Goal: Book appointment/travel/reservation

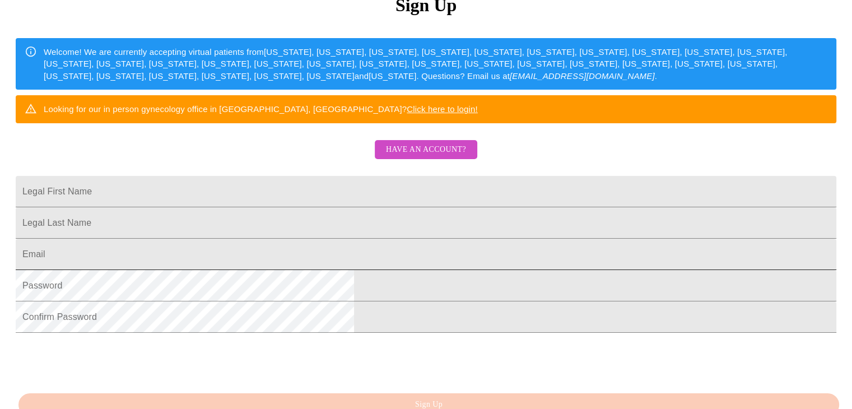
scroll to position [168, 0]
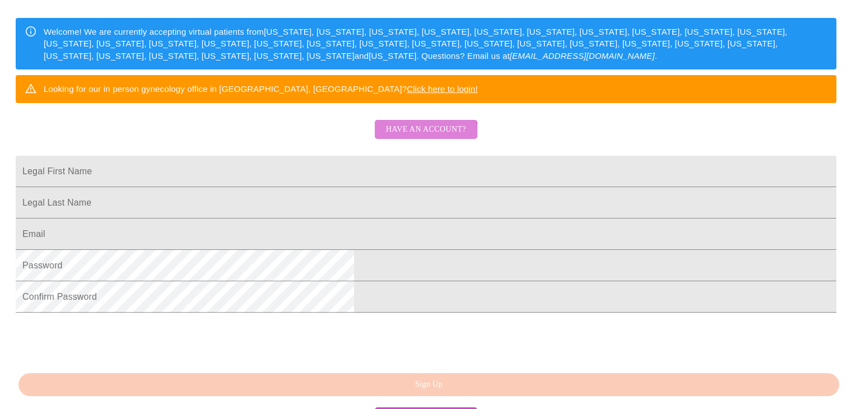
click at [426, 137] on span "Have an account?" at bounding box center [426, 130] width 80 height 14
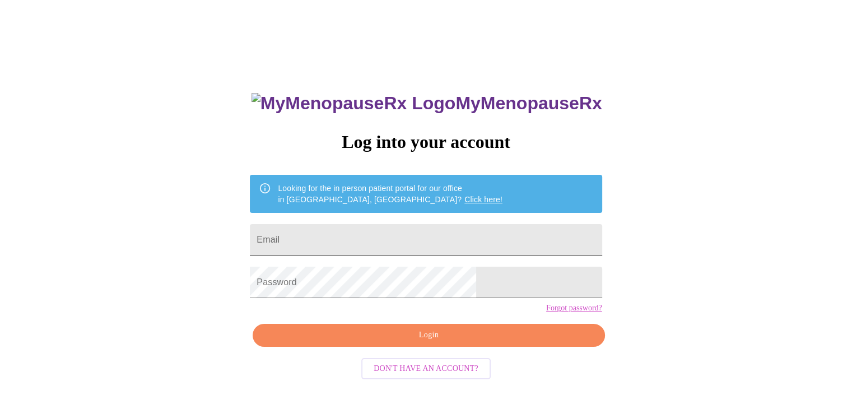
click at [352, 243] on input "Email" at bounding box center [426, 239] width 352 height 31
type input "[EMAIL_ADDRESS][DOMAIN_NAME]"
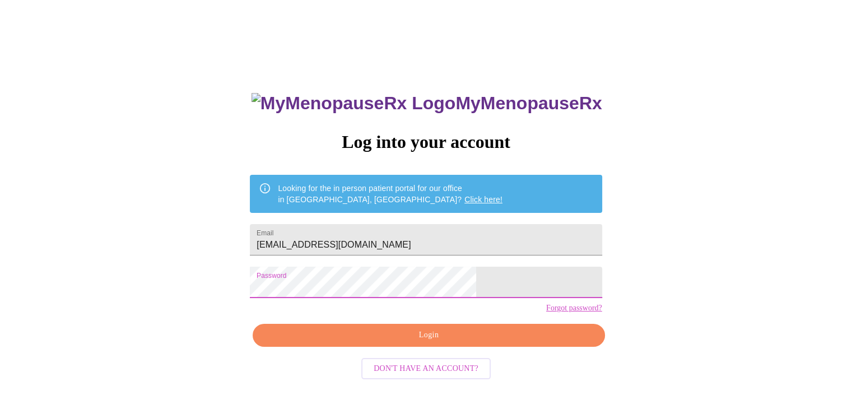
click at [413, 342] on span "Login" at bounding box center [428, 335] width 326 height 14
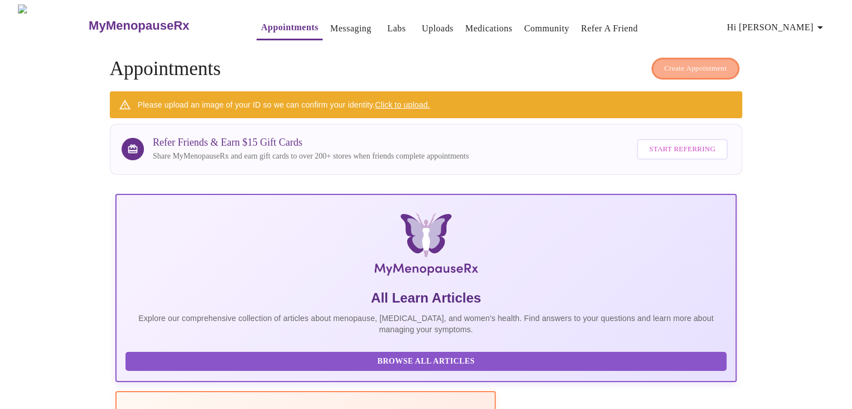
click at [696, 62] on span "Create Appointment" at bounding box center [695, 68] width 63 height 13
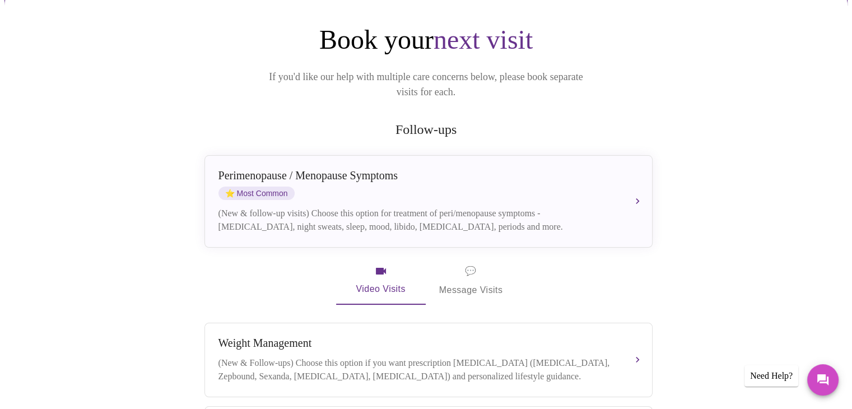
scroll to position [91, 0]
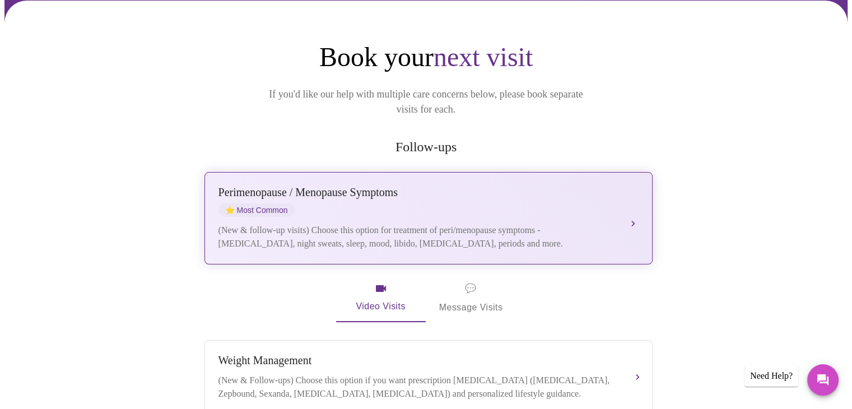
click at [428, 193] on div "[MEDICAL_DATA] / Menopause Symptoms ⭐ Most Common" at bounding box center [417, 201] width 398 height 31
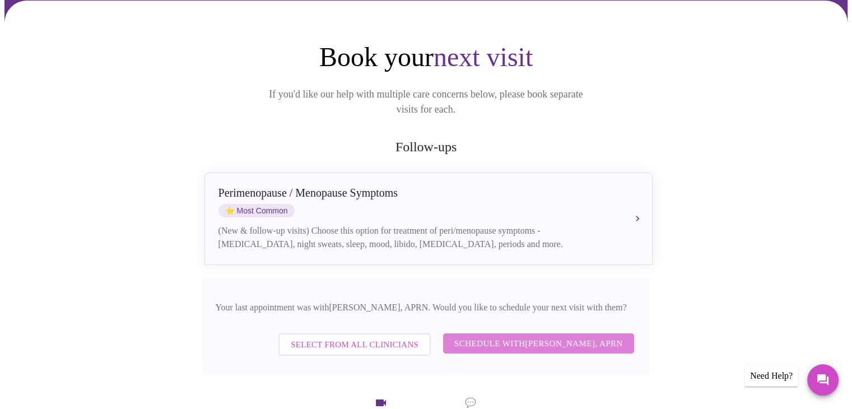
click at [556, 336] on span "Schedule with [PERSON_NAME], APRN" at bounding box center [538, 343] width 169 height 15
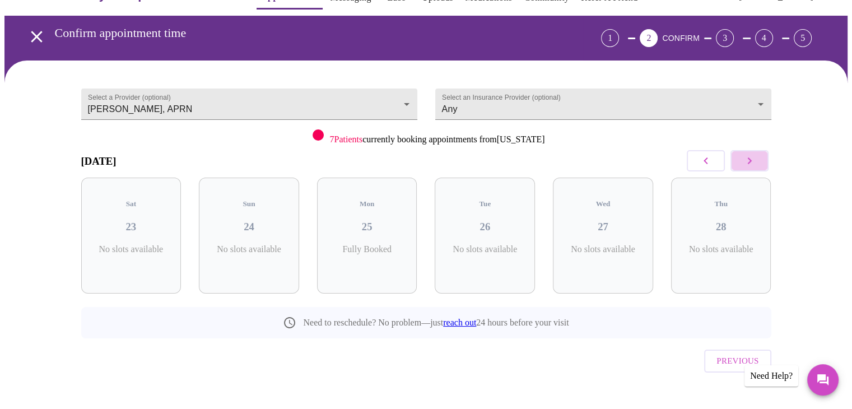
click at [750, 160] on icon "button" at bounding box center [749, 160] width 4 height 7
click at [726, 221] on h3 "02" at bounding box center [721, 227] width 82 height 12
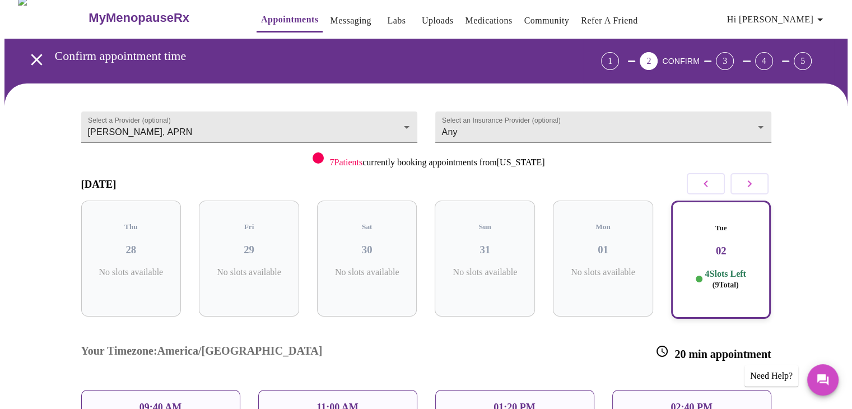
scroll to position [0, 0]
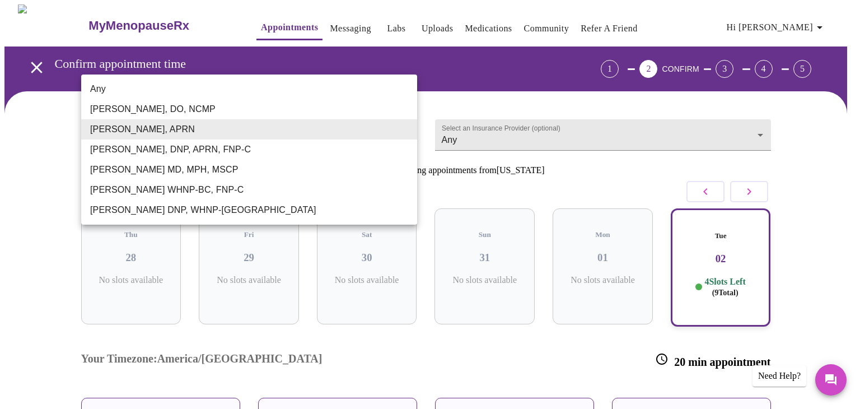
click at [404, 127] on body "MyMenopauseRx Appointments Messaging Labs Uploads Medications Community Refer a…" at bounding box center [429, 285] width 851 height 563
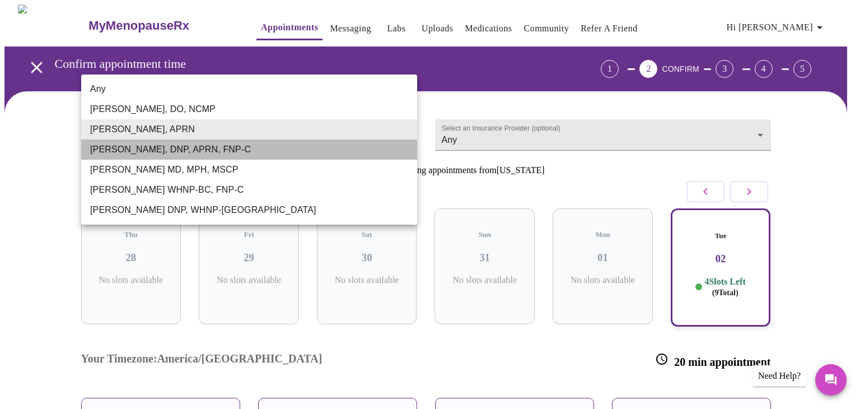
click at [163, 146] on li "[PERSON_NAME], DNP, APRN, FNP-C" at bounding box center [249, 149] width 336 height 20
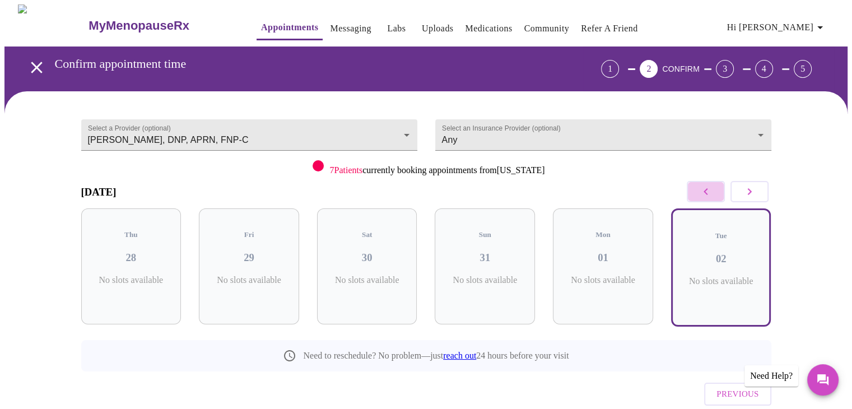
click at [702, 191] on icon "button" at bounding box center [705, 191] width 13 height 13
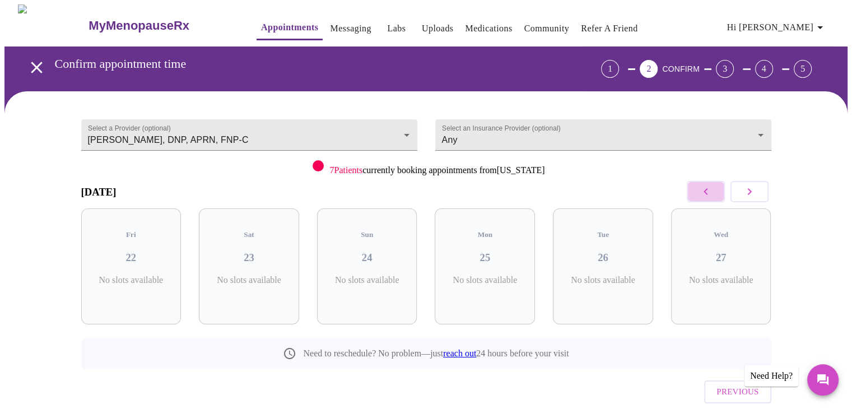
click at [702, 190] on icon "button" at bounding box center [705, 191] width 13 height 13
click at [703, 189] on icon "button" at bounding box center [705, 191] width 13 height 13
click at [705, 191] on icon "button" at bounding box center [705, 191] width 4 height 7
click at [748, 191] on icon "button" at bounding box center [749, 191] width 13 height 13
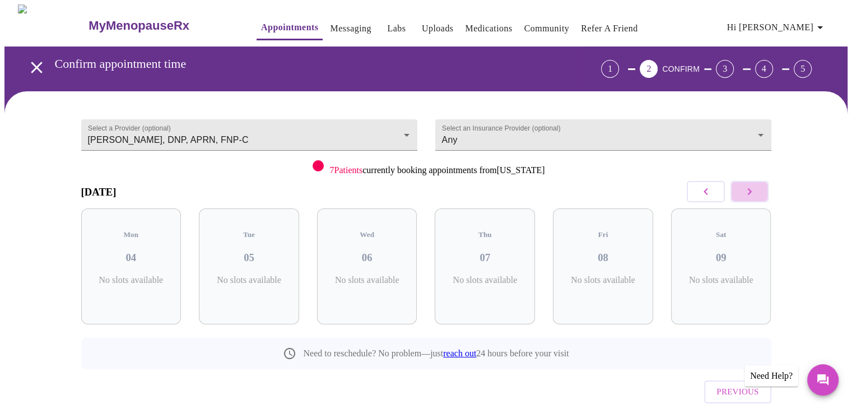
click at [750, 190] on icon "button" at bounding box center [749, 191] width 4 height 7
click at [748, 193] on icon "button" at bounding box center [749, 191] width 13 height 13
click at [750, 193] on icon "button" at bounding box center [749, 191] width 13 height 13
click at [750, 194] on icon "button" at bounding box center [749, 191] width 13 height 13
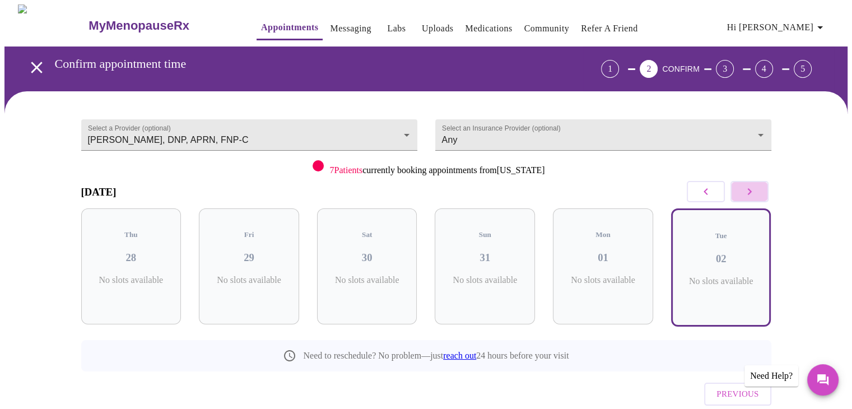
click at [750, 194] on icon "button" at bounding box center [749, 191] width 13 height 13
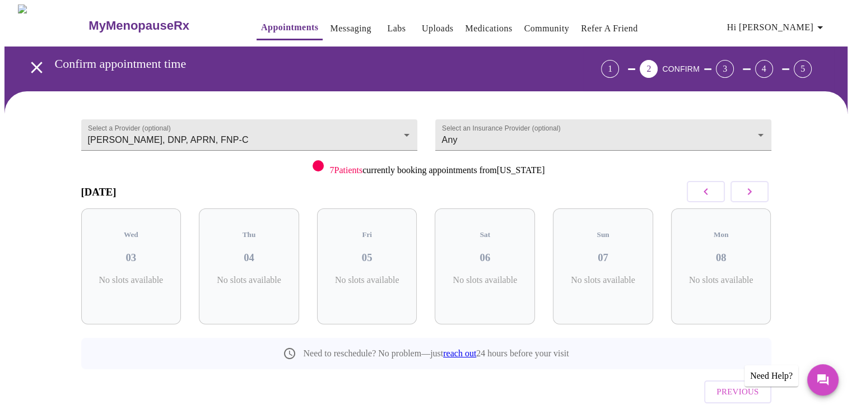
click at [706, 193] on icon "button" at bounding box center [705, 191] width 4 height 7
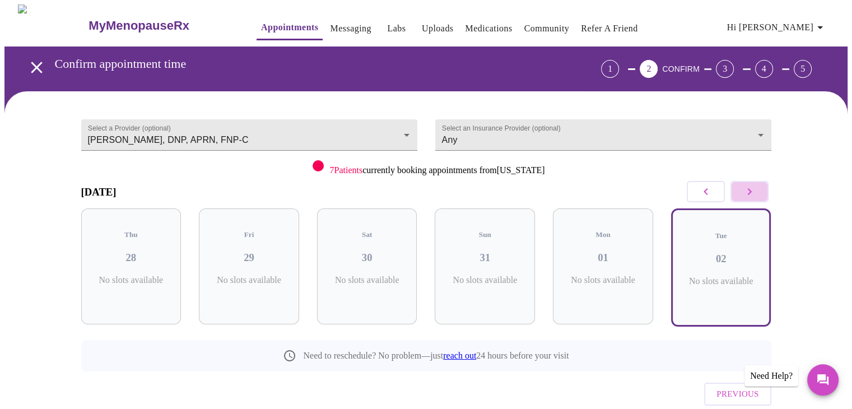
click at [751, 190] on icon "button" at bounding box center [749, 191] width 13 height 13
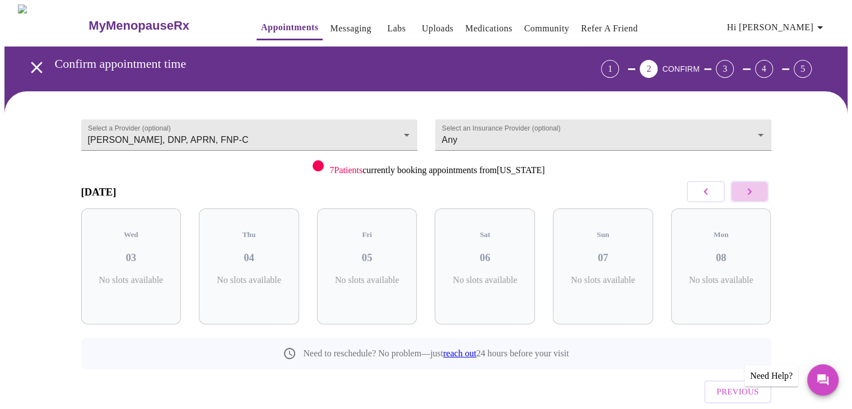
click at [751, 190] on icon "button" at bounding box center [749, 191] width 13 height 13
click at [406, 130] on body "MyMenopauseRx Appointments Messaging Labs Uploads Medications Community Refer a…" at bounding box center [429, 231] width 851 height 455
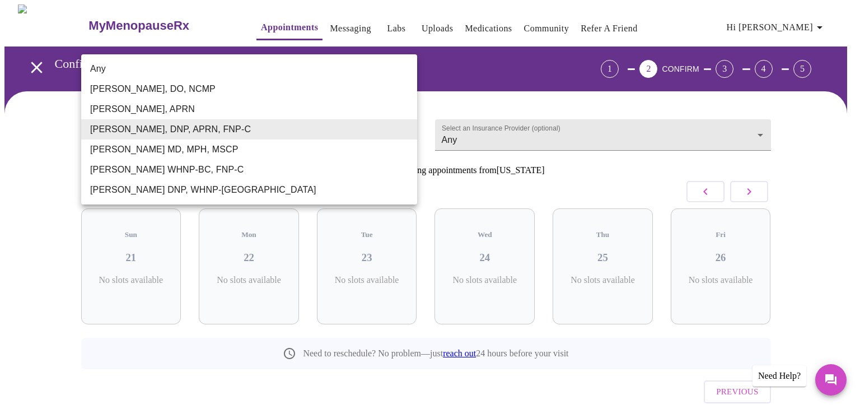
click at [106, 67] on li "Any" at bounding box center [249, 69] width 336 height 20
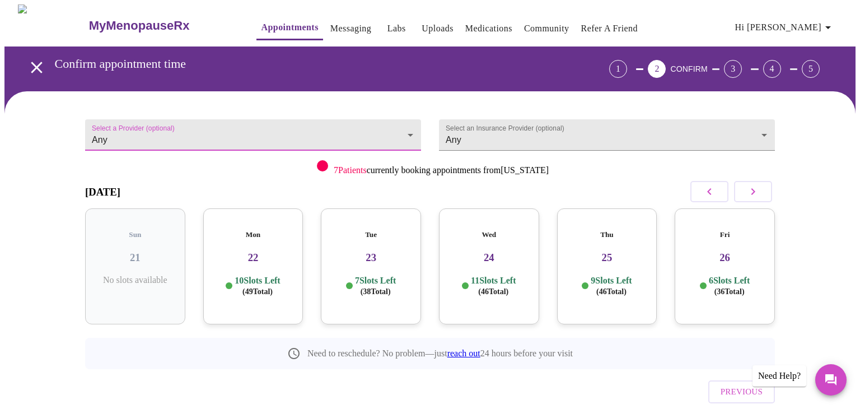
click at [405, 128] on body "MyMenopauseRx Appointments Messaging Labs Uploads Medications Community Refer a…" at bounding box center [429, 231] width 851 height 455
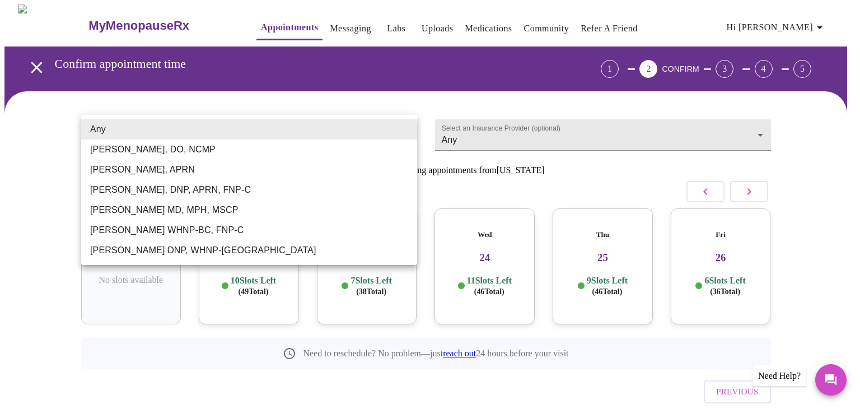
click at [139, 172] on li "[PERSON_NAME], APRN" at bounding box center [249, 170] width 336 height 20
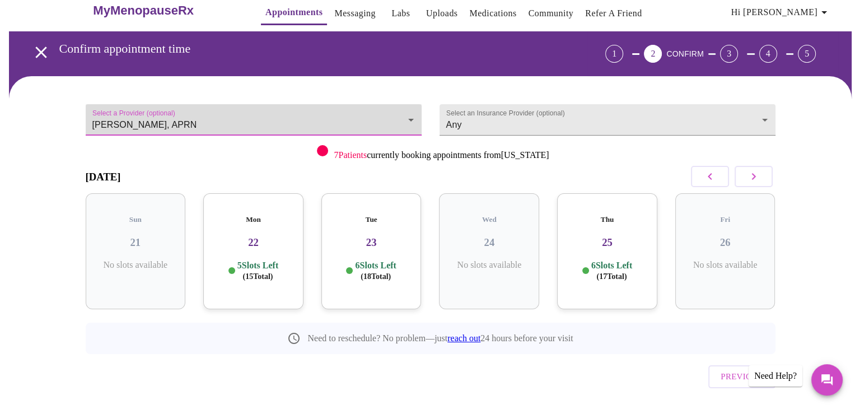
scroll to position [31, 0]
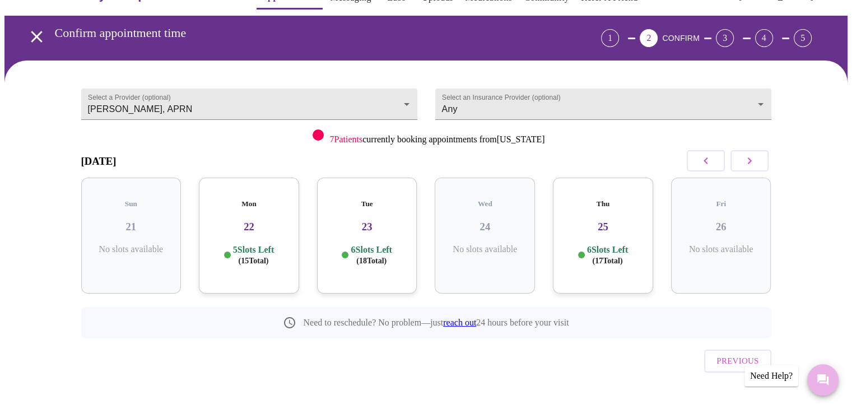
click at [822, 380] on icon "Messages" at bounding box center [822, 379] width 11 height 11
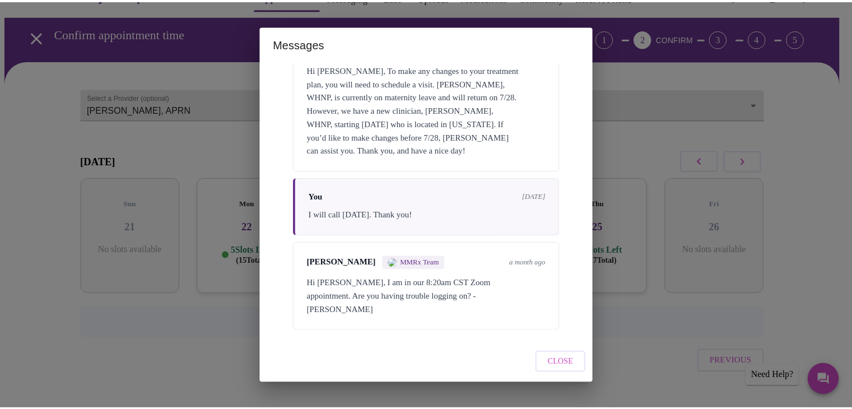
scroll to position [2145, 0]
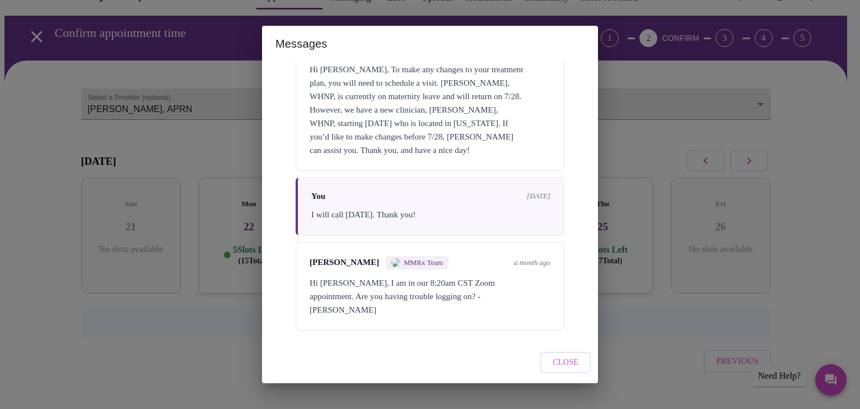
click at [569, 365] on span "Close" at bounding box center [566, 363] width 26 height 14
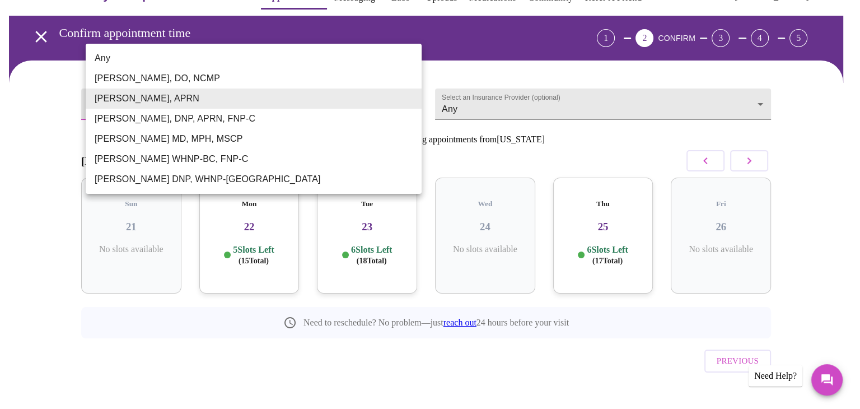
click at [406, 99] on body "MyMenopauseRx Appointments Messaging Labs Uploads Medications Community Refer a…" at bounding box center [425, 201] width 843 height 455
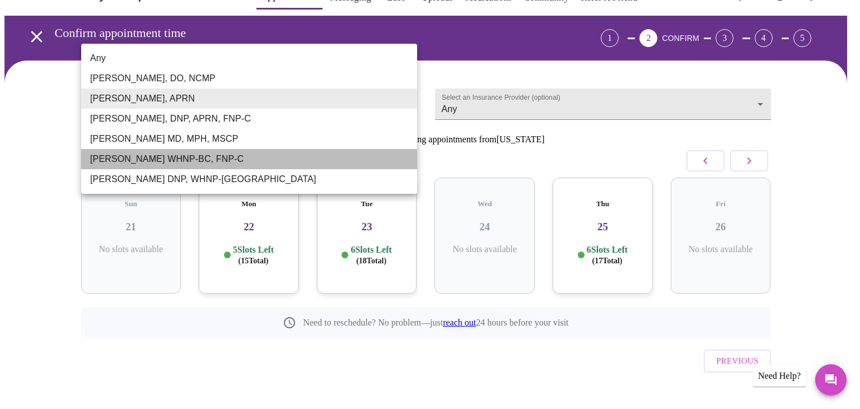
click at [194, 161] on li "[PERSON_NAME] WHNP-BC, FNP-C" at bounding box center [249, 159] width 336 height 20
type input "[PERSON_NAME] WHNP-BC, FNP-C"
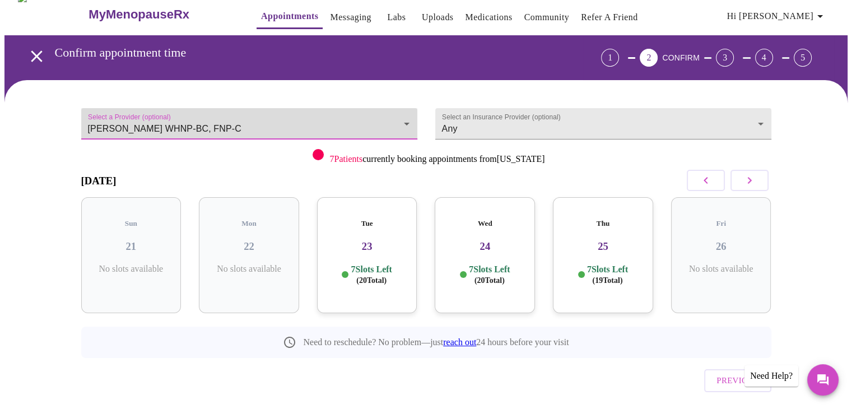
scroll to position [0, 0]
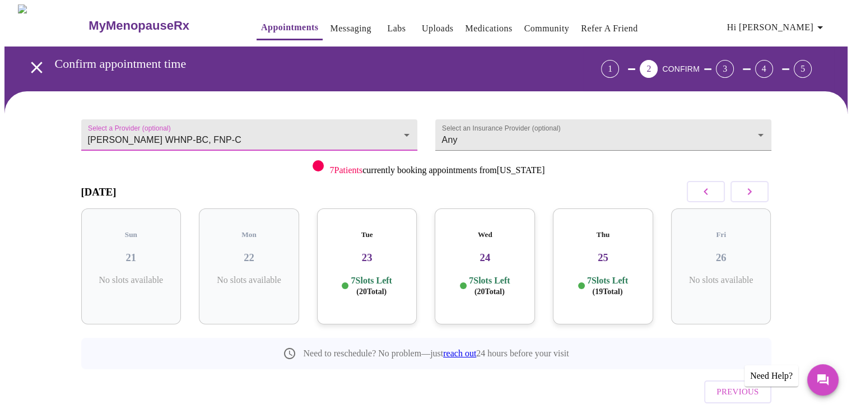
click at [619, 63] on div "1" at bounding box center [610, 69] width 18 height 18
click at [32, 62] on icon "open drawer" at bounding box center [36, 67] width 11 height 11
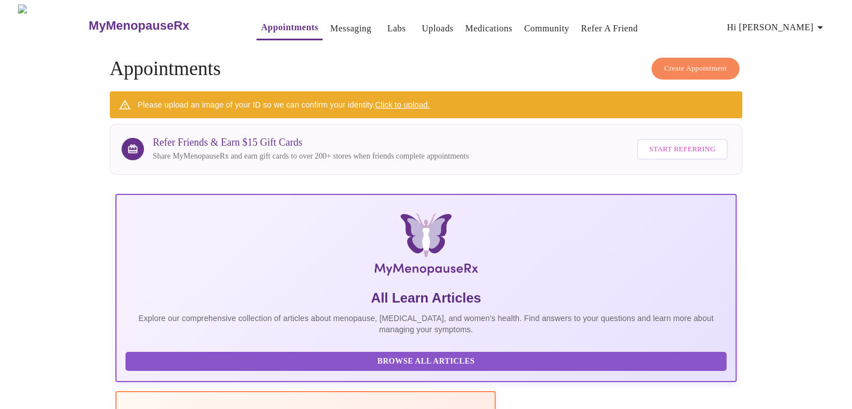
click at [261, 21] on link "Appointments" at bounding box center [289, 28] width 57 height 16
click at [88, 18] on h3 "MyMenopauseRx" at bounding box center [138, 25] width 101 height 15
click at [336, 24] on link "Messaging" at bounding box center [350, 29] width 41 height 16
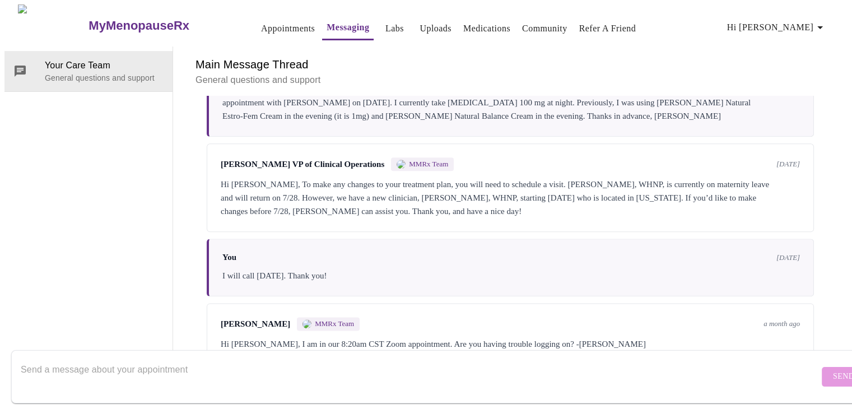
scroll to position [1470, 0]
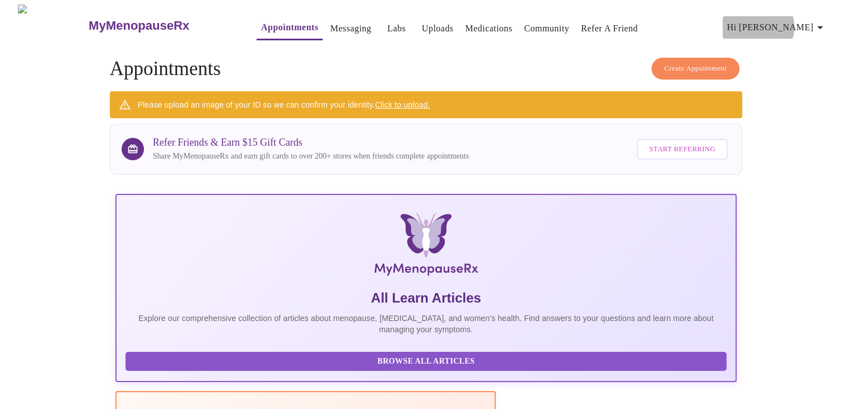
click at [800, 22] on span "Hi [PERSON_NAME]" at bounding box center [777, 28] width 100 height 16
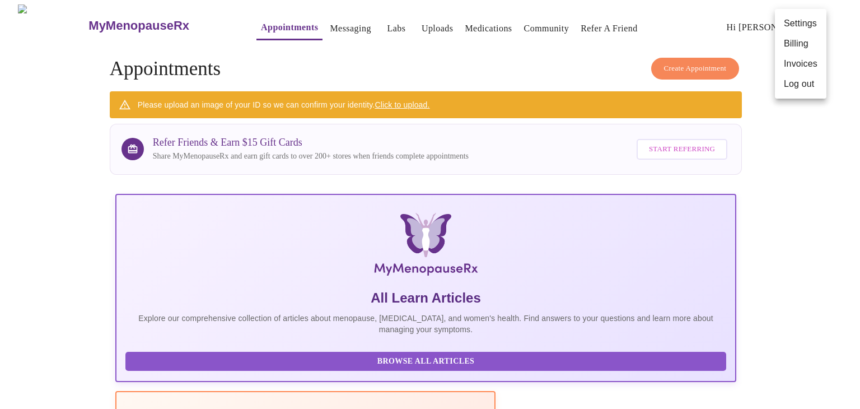
click at [522, 49] on div at bounding box center [430, 204] width 860 height 409
